Goal: Task Accomplishment & Management: Manage account settings

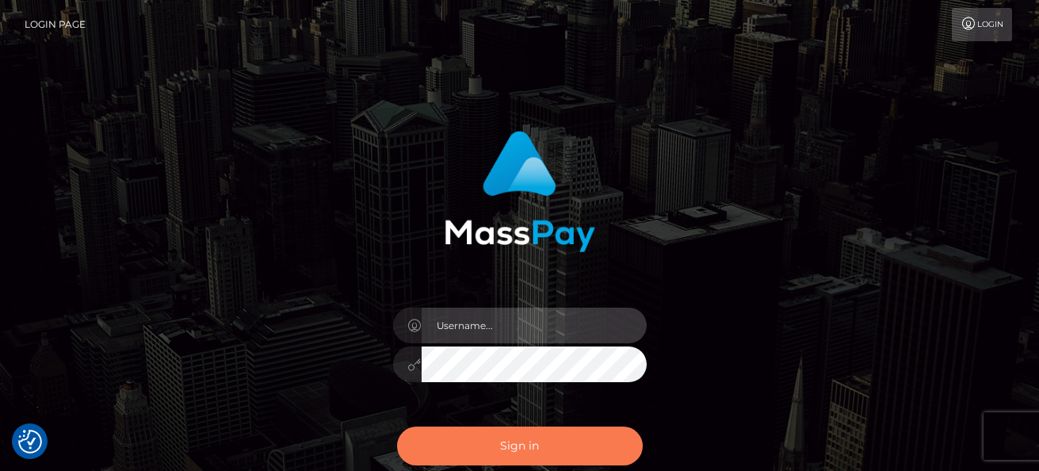
type input "[PERSON_NAME]"
click at [531, 449] on button "Sign in" at bounding box center [520, 445] width 246 height 39
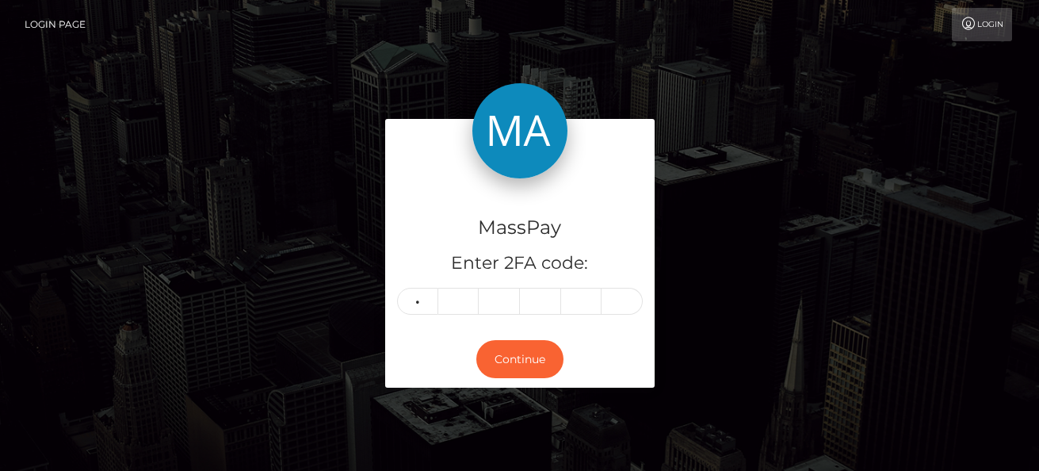
type input "6"
type input "2"
type input "0"
type input "2"
type input "8"
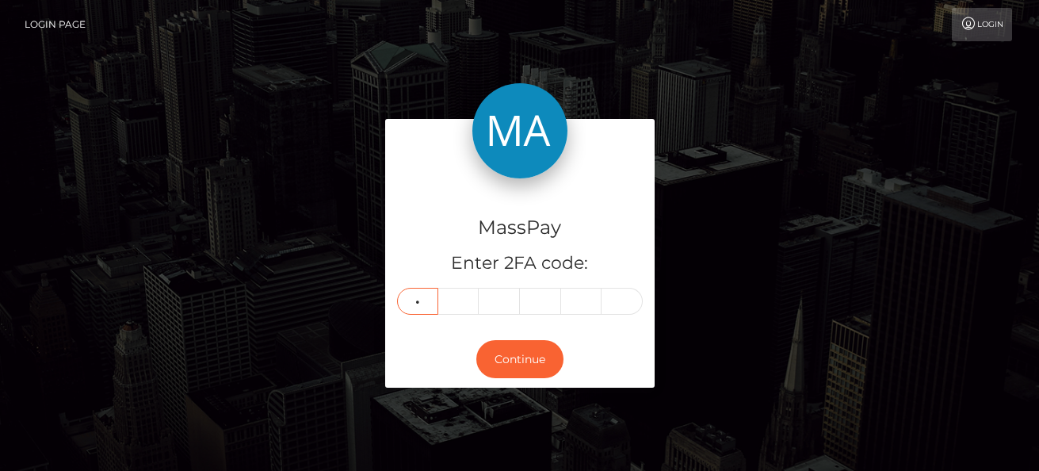
type input "9"
type input "6"
type input "4"
type input "5"
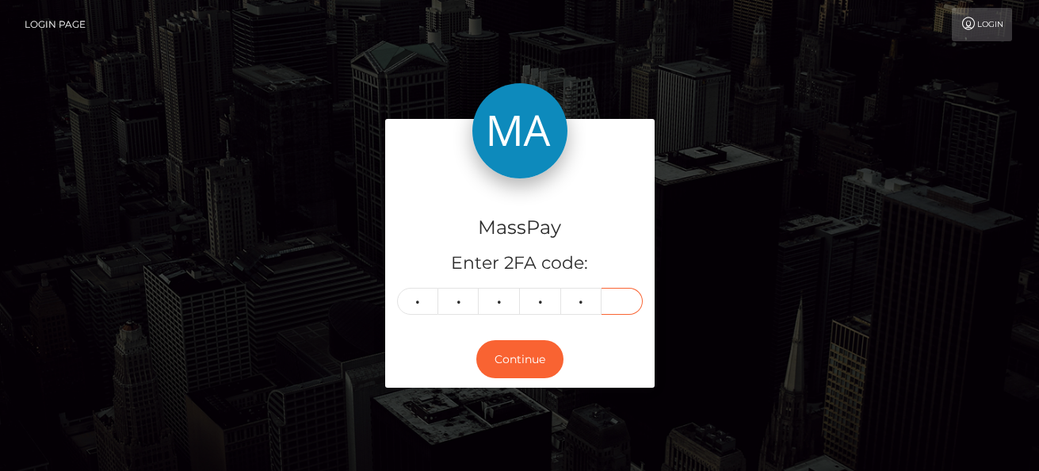
type input "4"
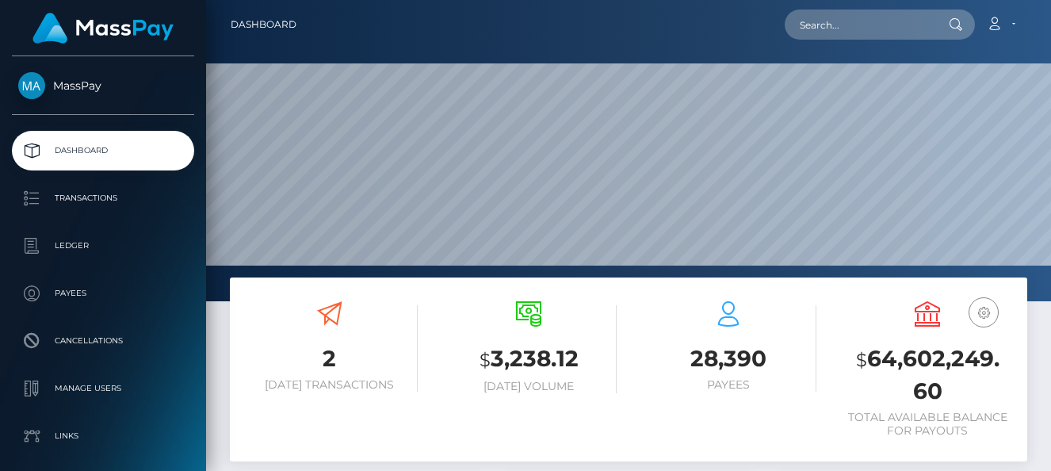
scroll to position [281, 250]
click at [845, 24] on input "text" at bounding box center [859, 25] width 149 height 30
paste input "864da363-89cc-11f0-8023-0266f44cc279"
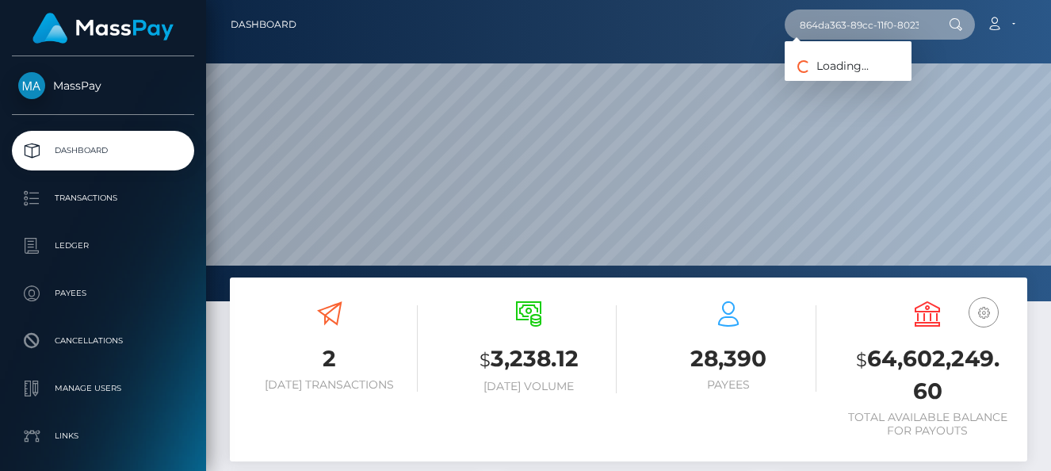
scroll to position [0, 73]
type input "864da363-89cc-11f0-8023-0266f44cc279"
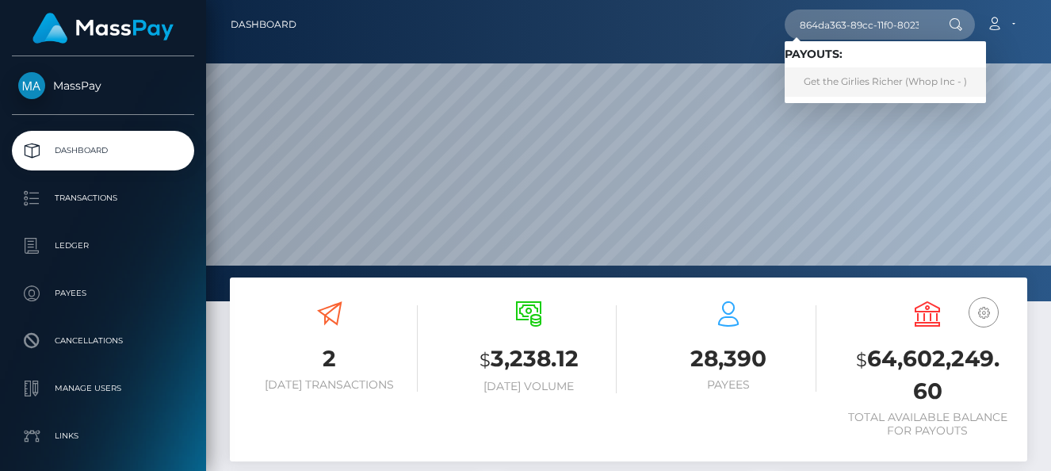
click at [888, 83] on link "Get the Girlies Richer (Whop Inc - )" at bounding box center [885, 81] width 201 height 29
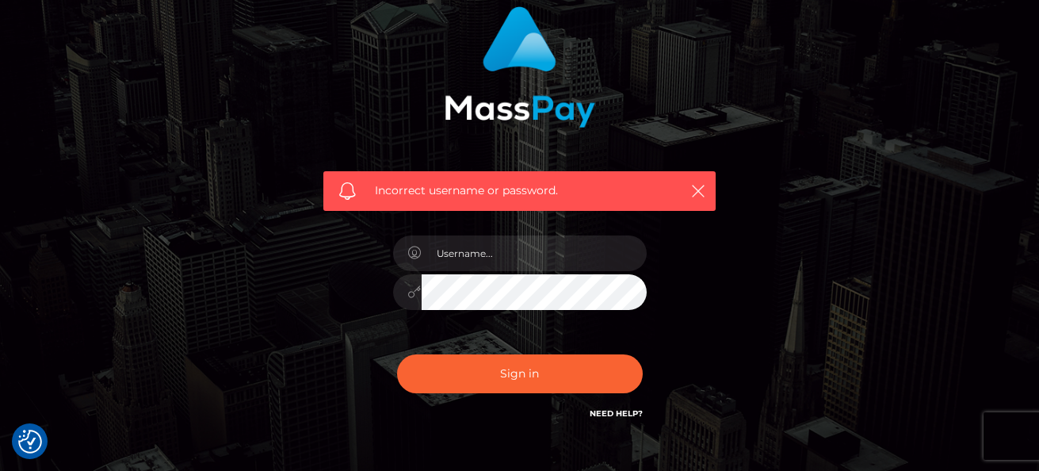
scroll to position [185, 0]
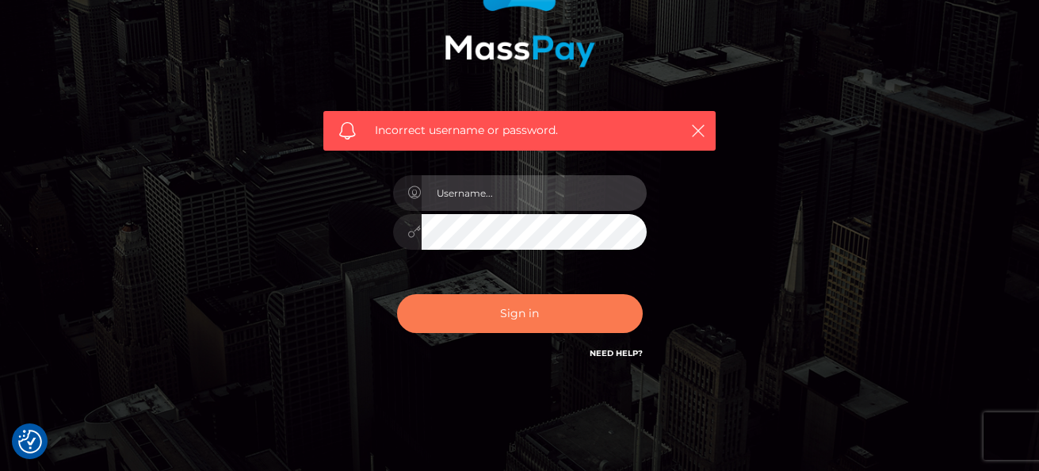
type input "[PERSON_NAME]"
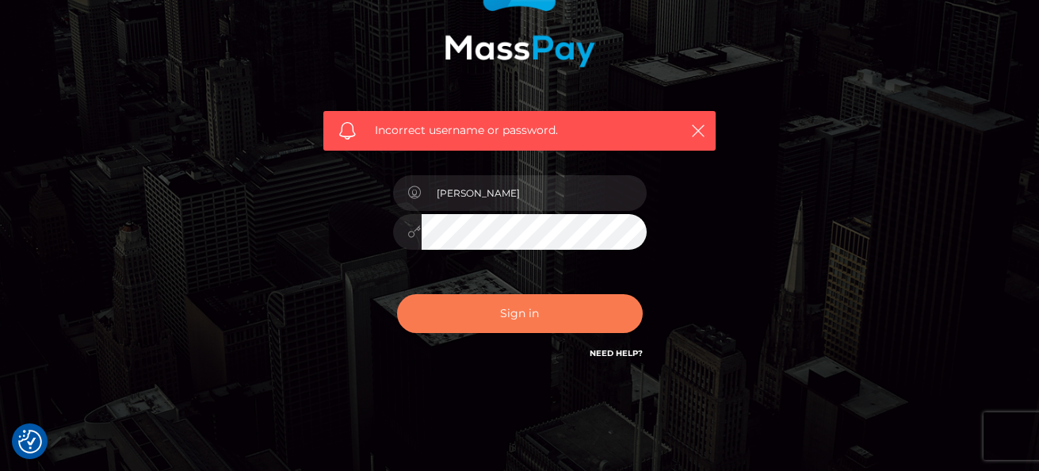
click at [469, 311] on button "Sign in" at bounding box center [520, 313] width 246 height 39
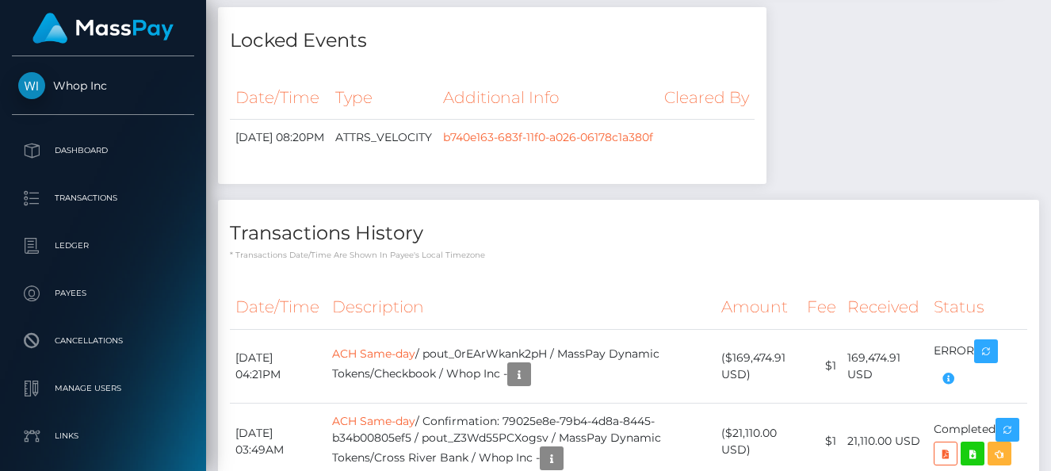
scroll to position [5636, 0]
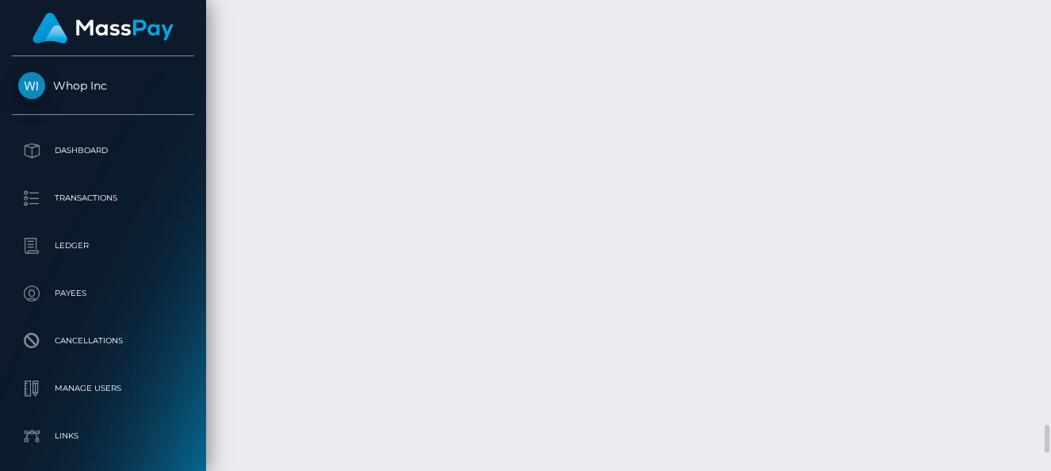
scroll to position [6833, 0]
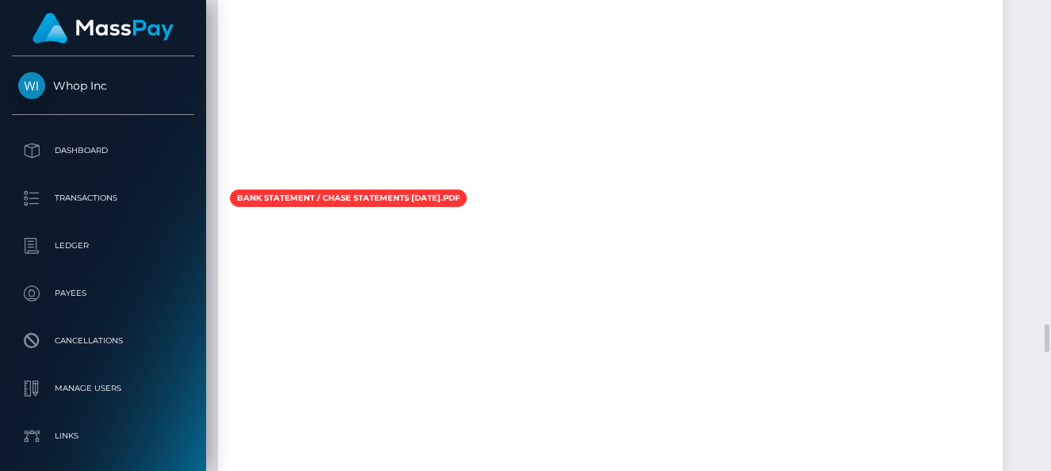
scroll to position [5541, 0]
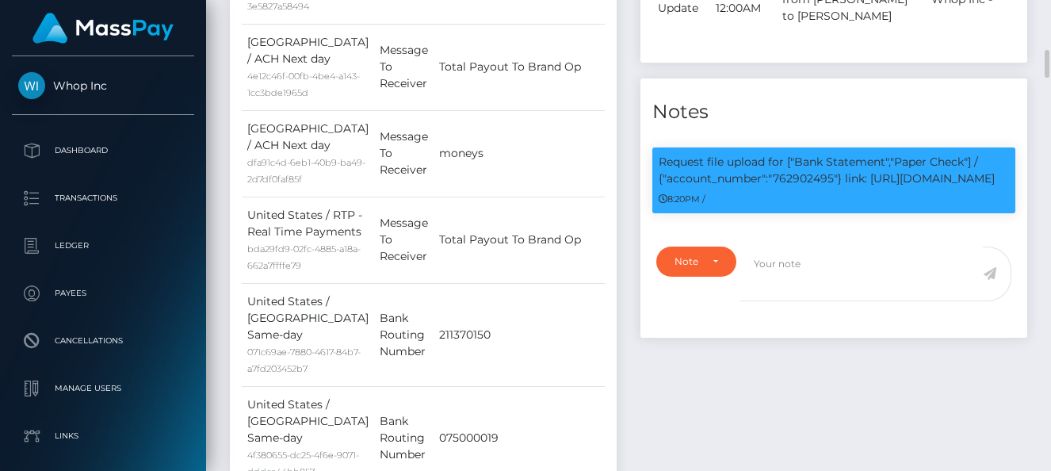
scroll to position [190, 250]
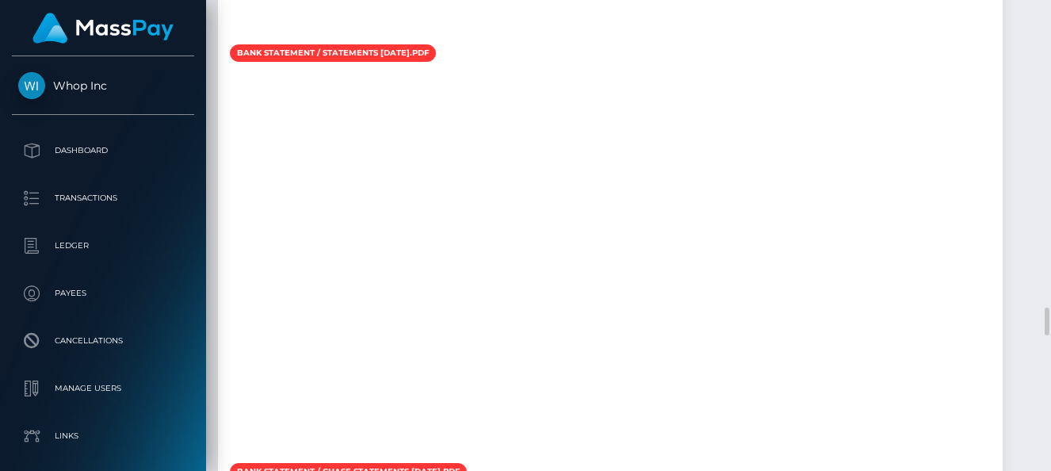
scroll to position [5636, 0]
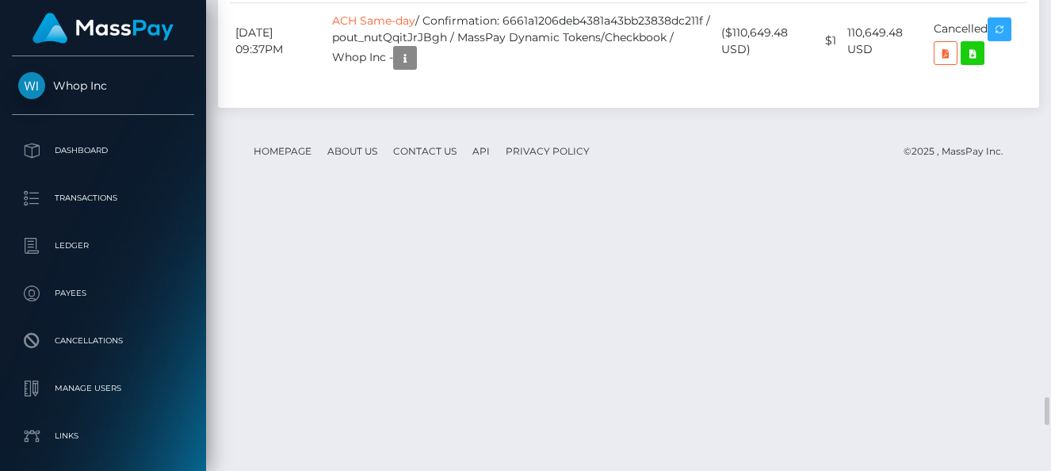
scroll to position [6375, 0]
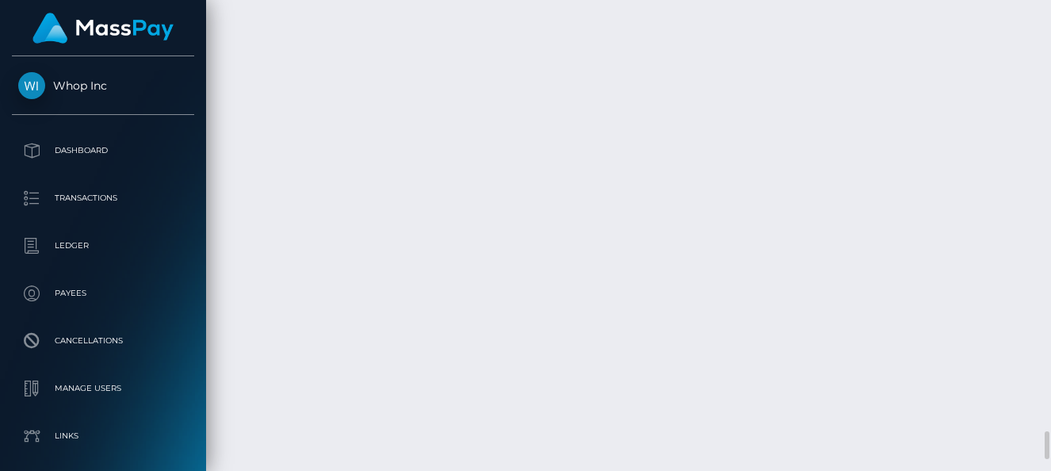
scroll to position [190, 250]
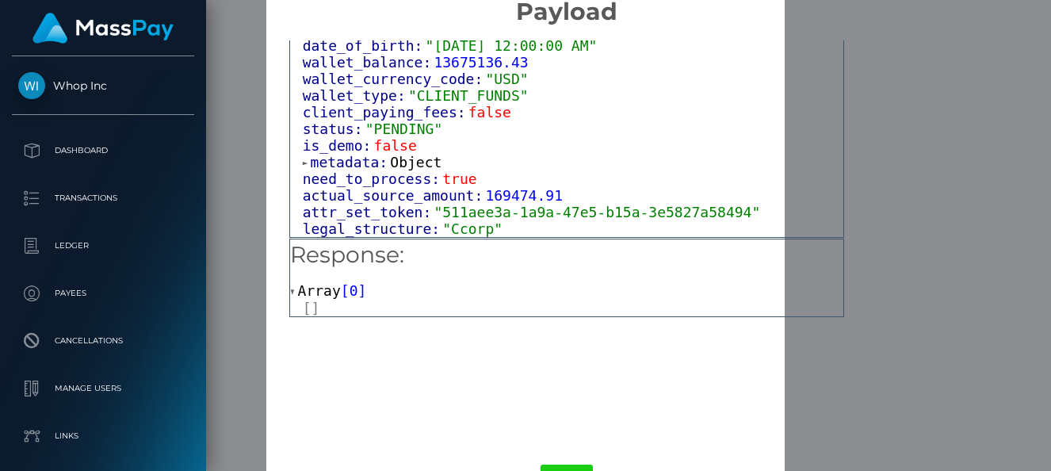
scroll to position [0, 0]
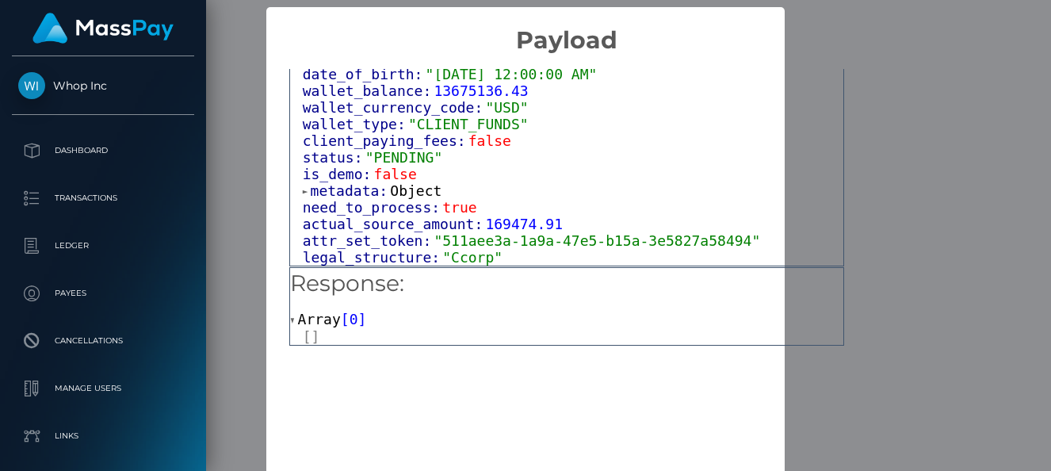
click at [895, 102] on div "× Payload Output: Object attrs: Array [ 4 ] data_attributes: Object payer_data:…" at bounding box center [525, 235] width 1051 height 471
click at [222, 253] on div "× Payload Output: Object attrs: Array [ 4 ] data_attributes: Object payer_data:…" at bounding box center [525, 235] width 1051 height 471
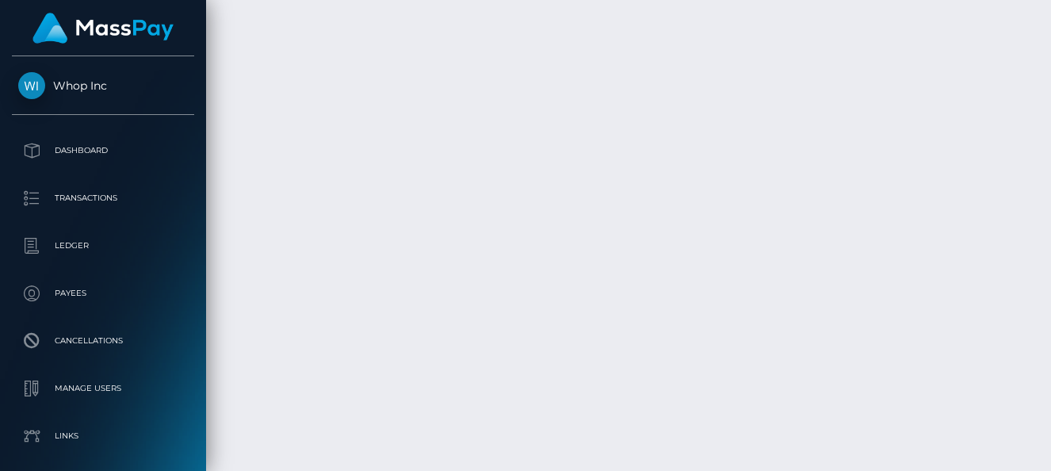
scroll to position [190, 250]
click at [540, 267] on body "Whop Inc Dashboard Transactions Ledger Payees" at bounding box center [525, 235] width 1051 height 471
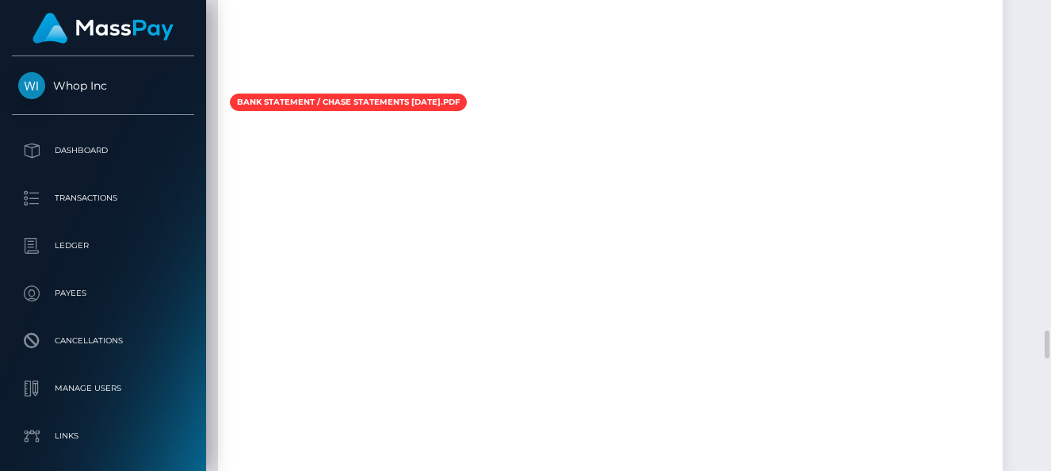
scroll to position [5267, 0]
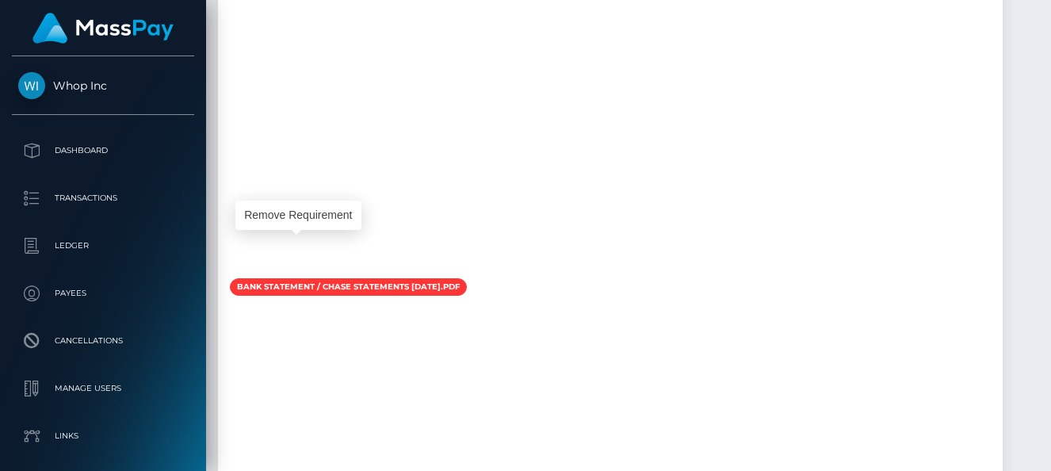
click at [302, 212] on div "Remove Requirement" at bounding box center [298, 215] width 126 height 29
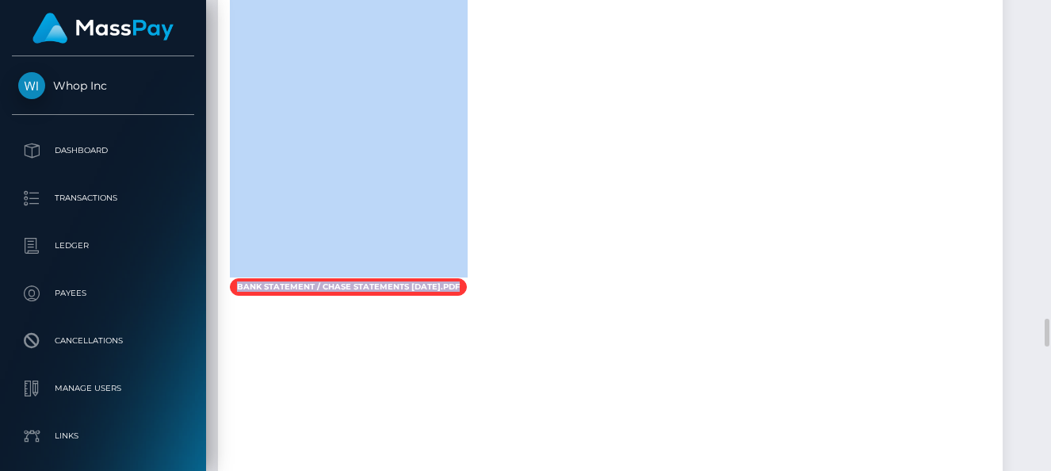
scroll to position [190, 250]
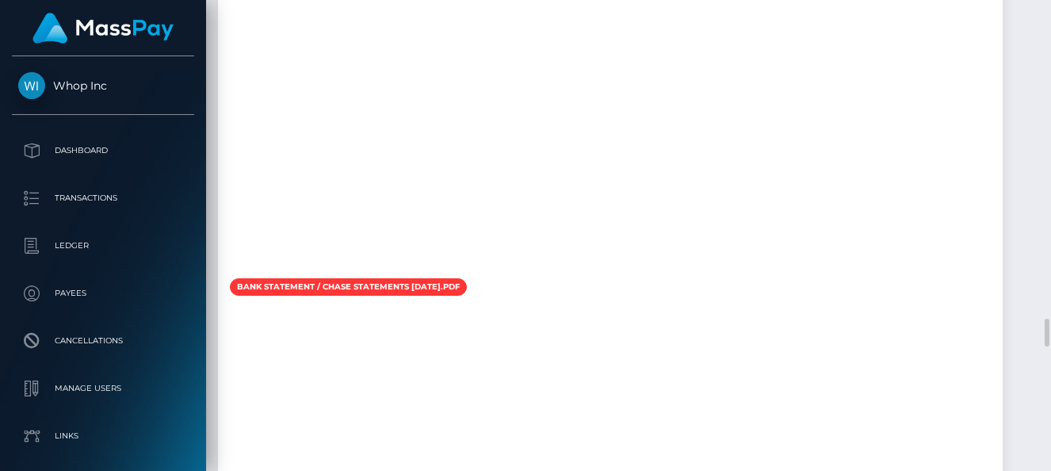
drag, startPoint x: 341, startPoint y: 209, endPoint x: 371, endPoint y: 205, distance: 30.4
checkbox input "true"
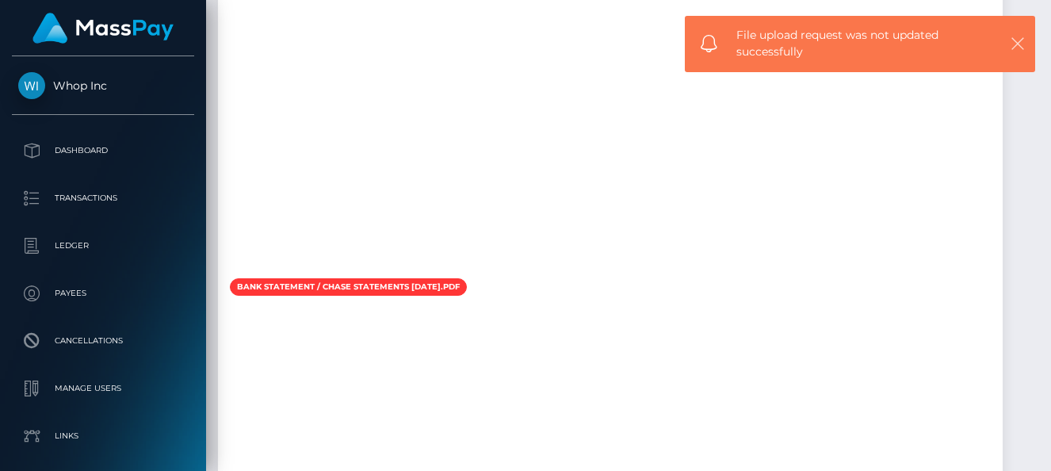
click at [1016, 38] on icon "button" at bounding box center [1018, 44] width 16 height 16
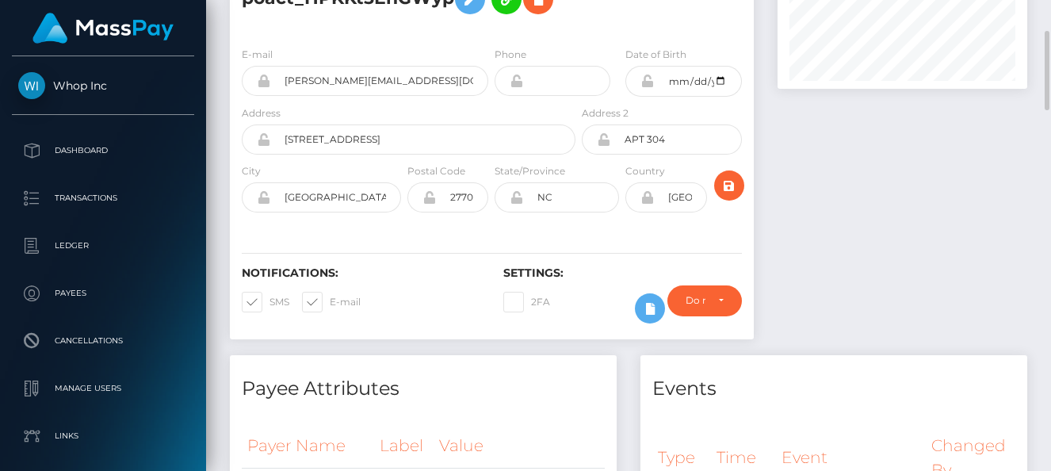
scroll to position [739, 0]
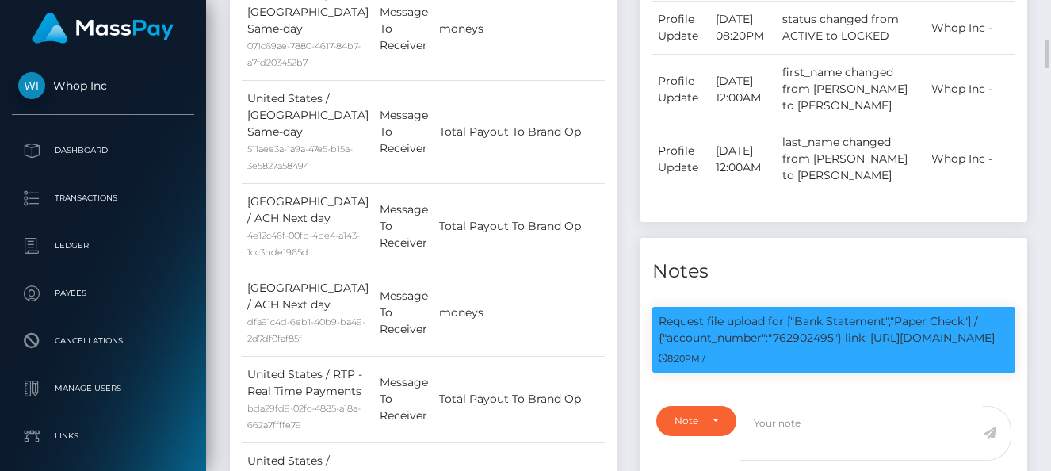
scroll to position [860, 0]
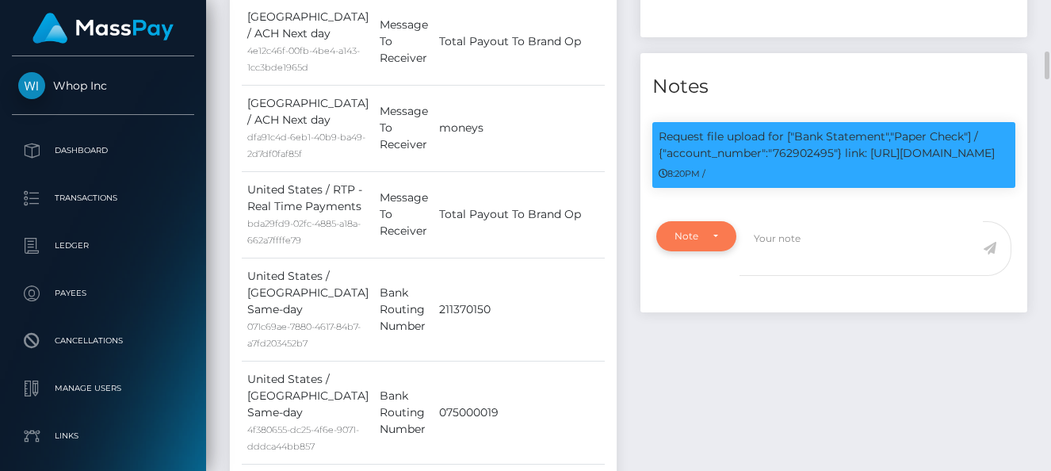
click at [731, 251] on div "Note Type" at bounding box center [696, 236] width 80 height 30
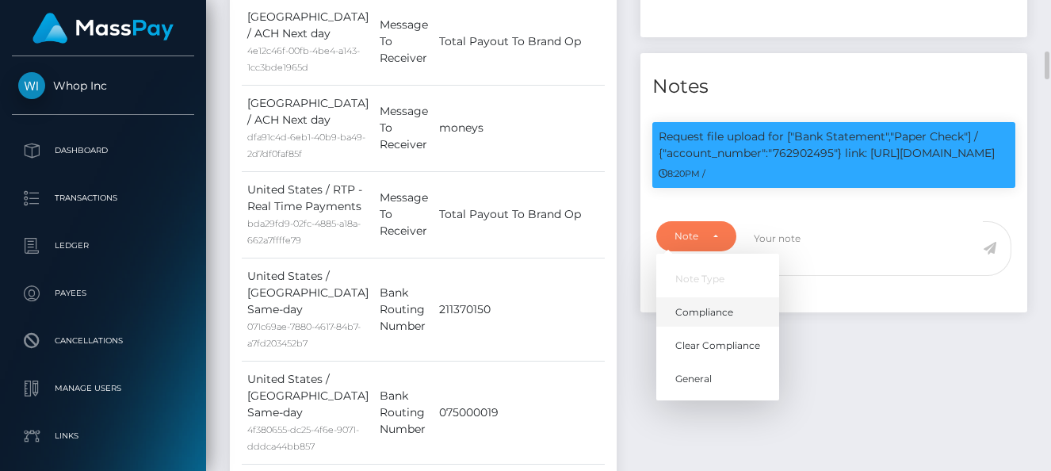
click at [726, 319] on span "Compliance" at bounding box center [704, 312] width 58 height 14
select select "COMPLIANCE"
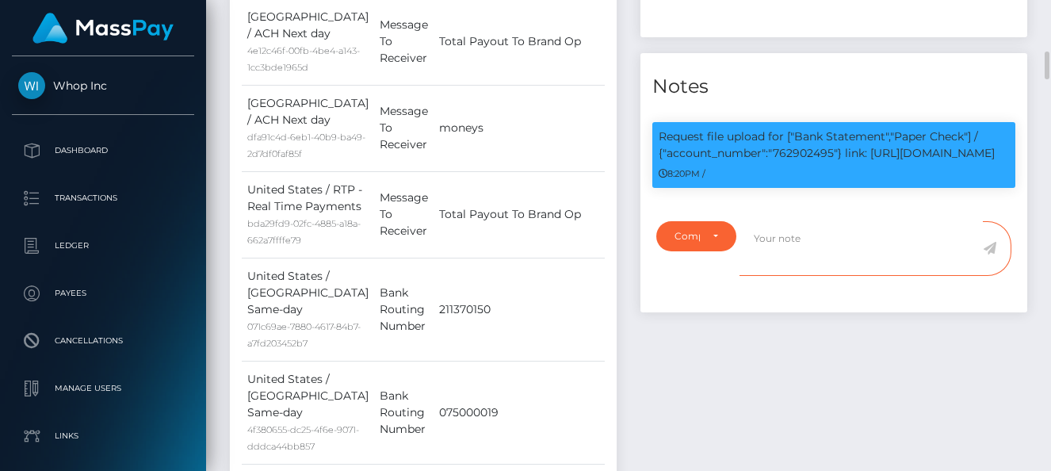
click at [789, 274] on textarea at bounding box center [862, 248] width 244 height 55
click at [798, 276] on textarea "ATTRS rule will be changed for this level of risk." at bounding box center [862, 248] width 244 height 55
type textarea "ATTRS rule will be changed for this level of risk. Transfer allowed."
click at [996, 276] on span at bounding box center [997, 248] width 29 height 55
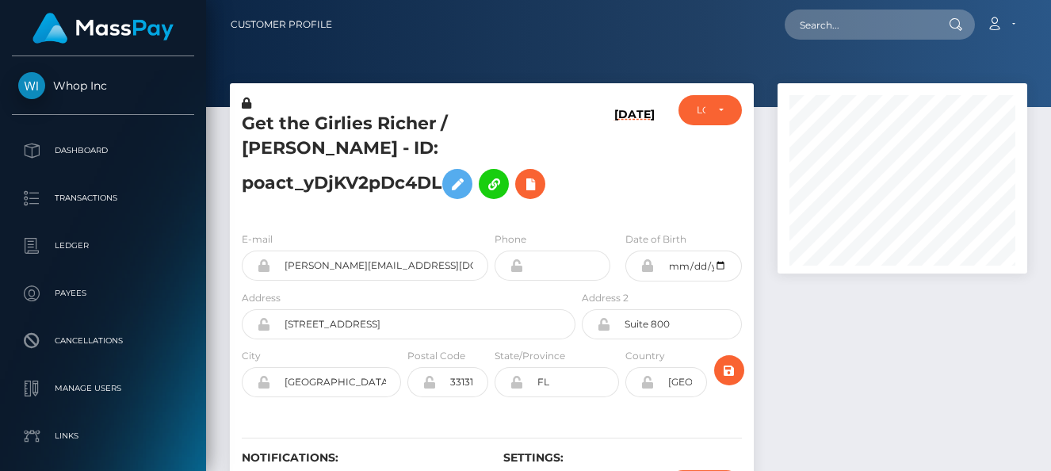
scroll to position [190, 250]
